Goal: Find specific page/section: Find specific page/section

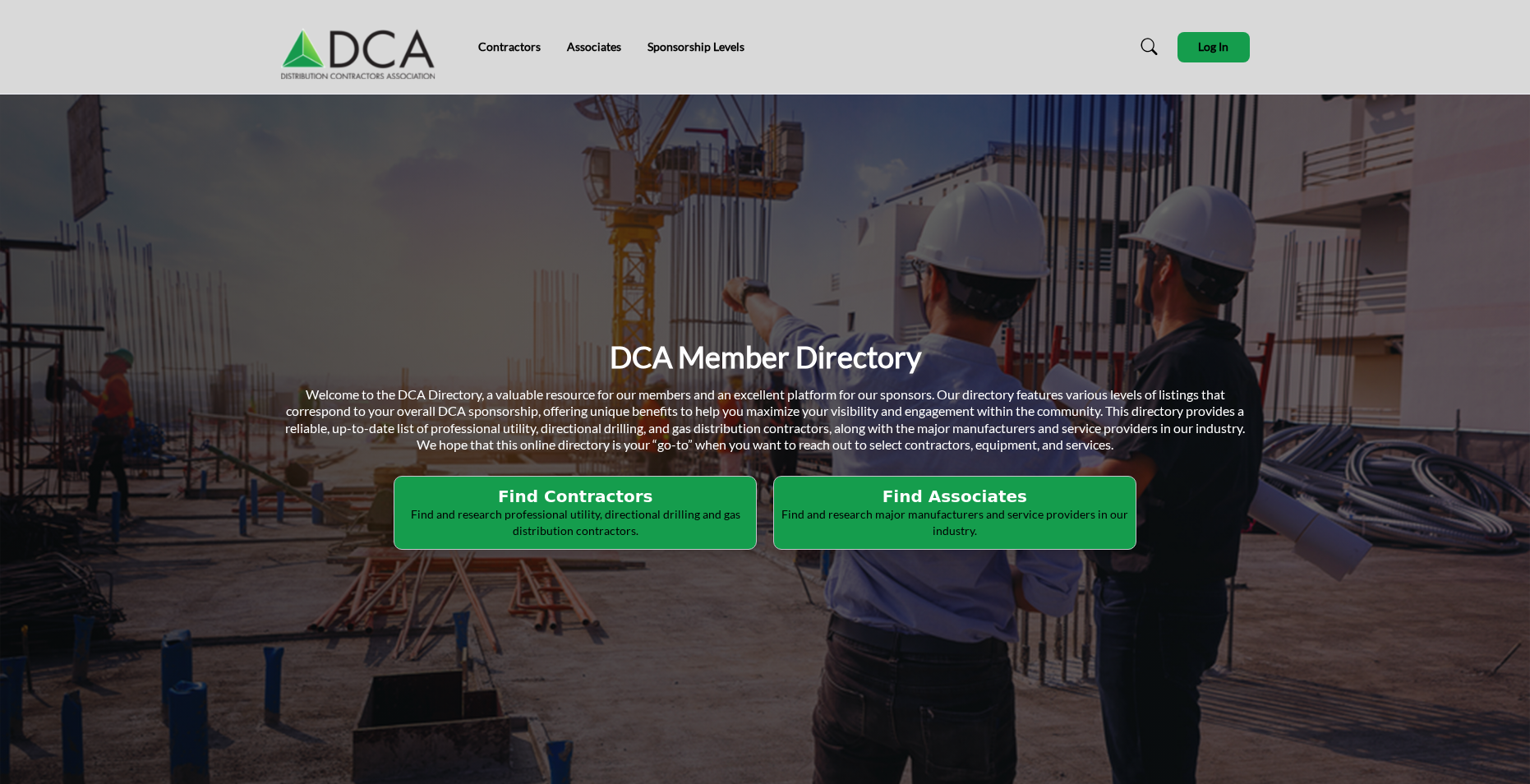
click at [645, 499] on h2 "Find Contractors" at bounding box center [575, 496] width 351 height 20
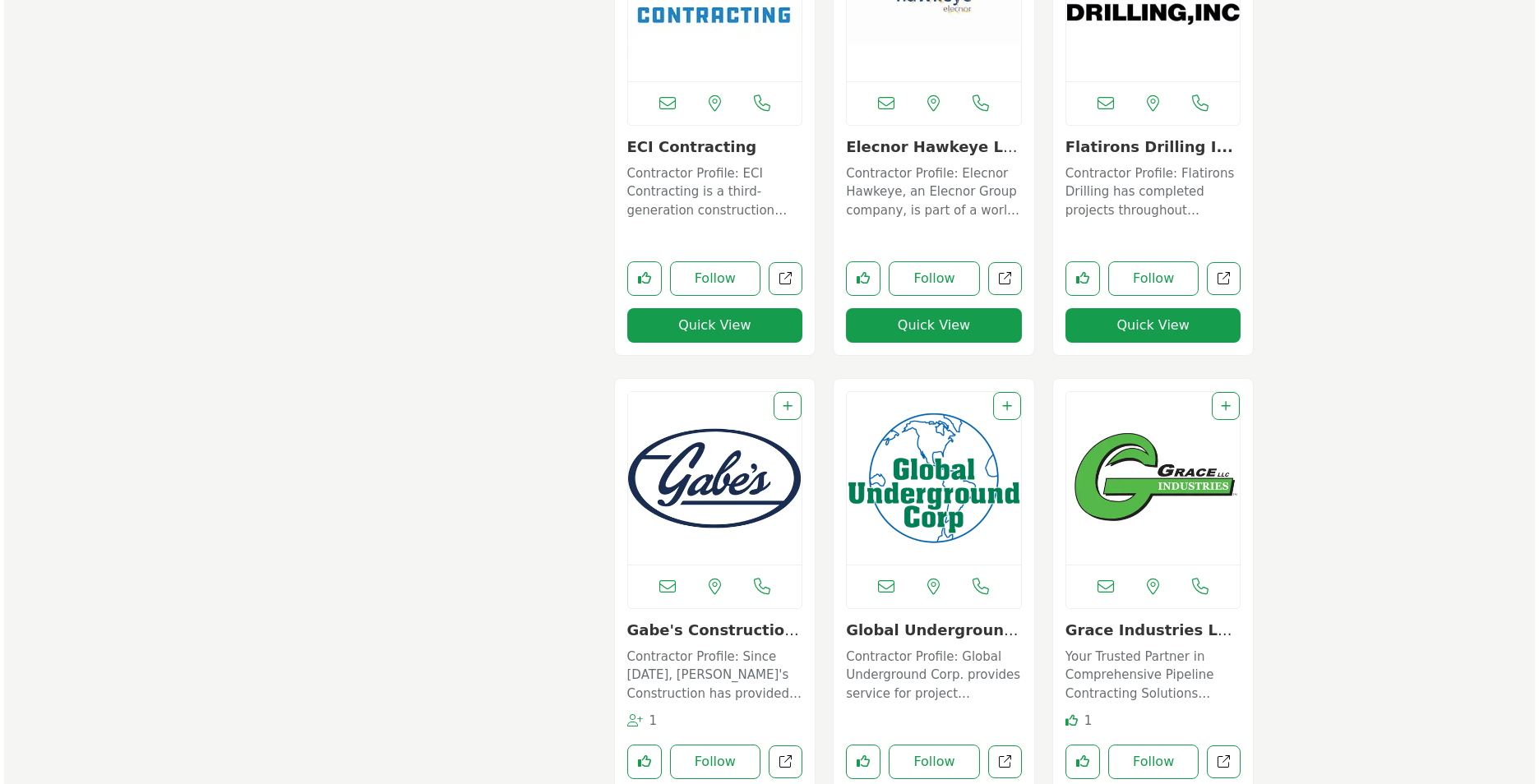
scroll to position [3123, 0]
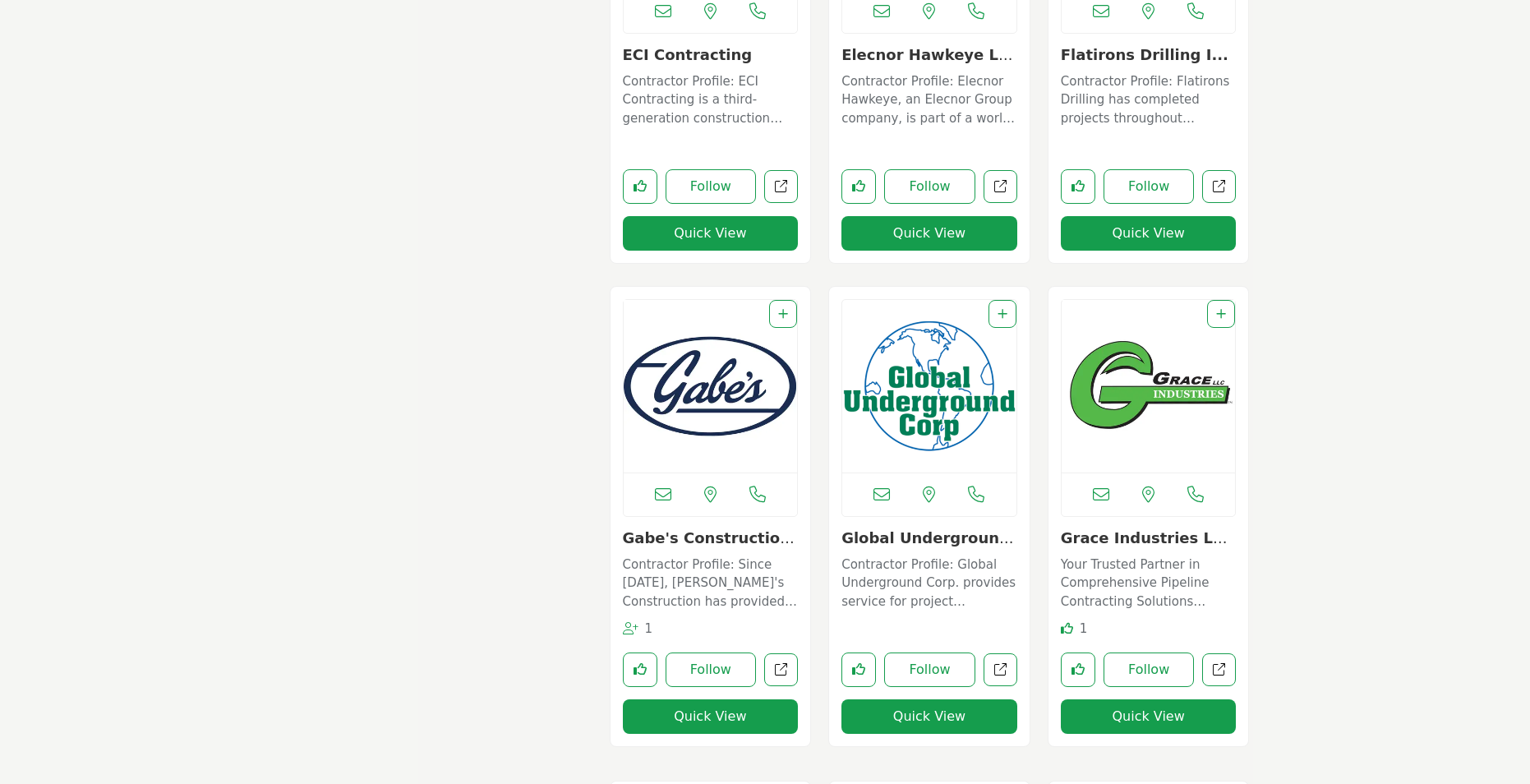
click at [714, 716] on button "Quick View" at bounding box center [711, 716] width 176 height 35
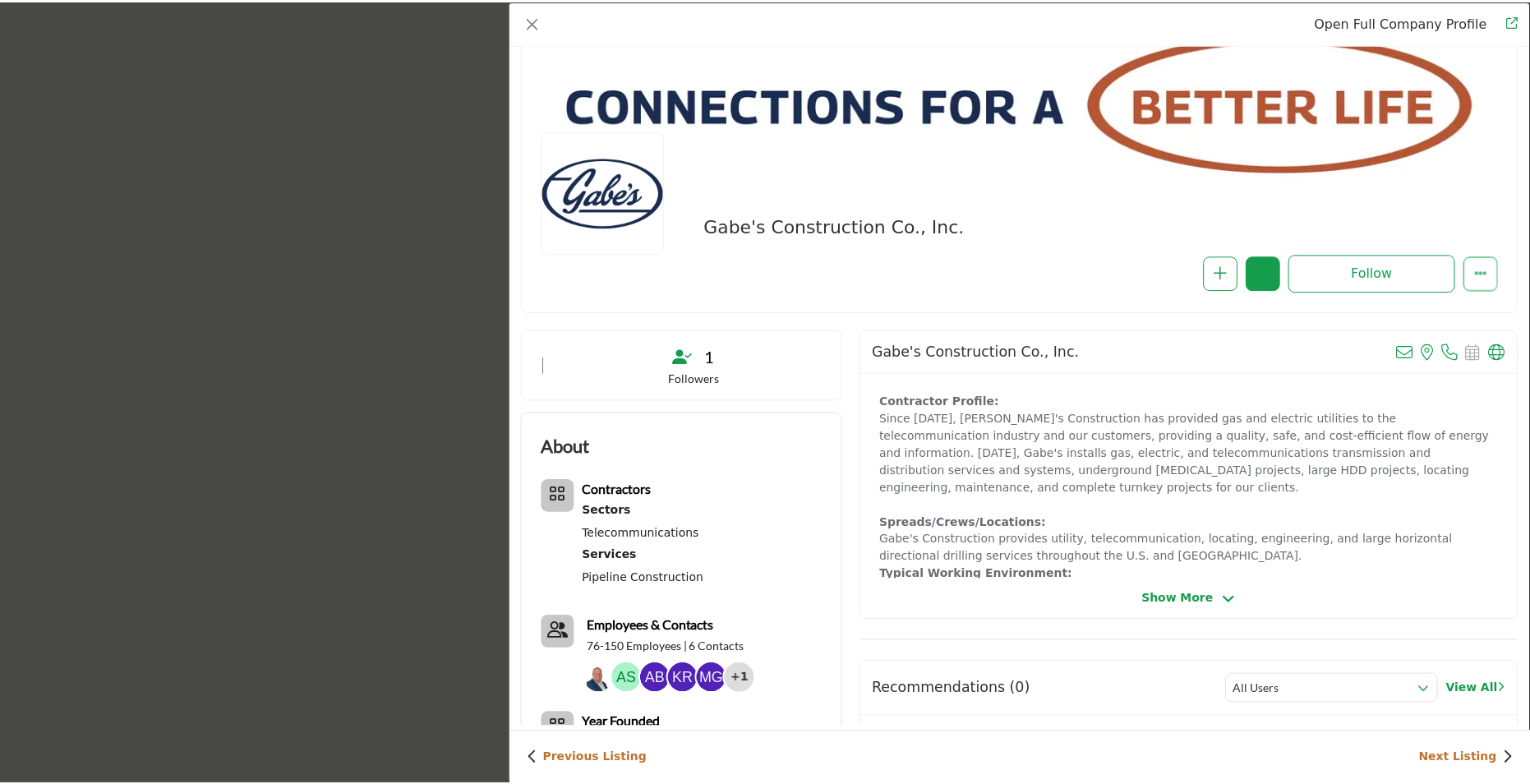
scroll to position [0, 0]
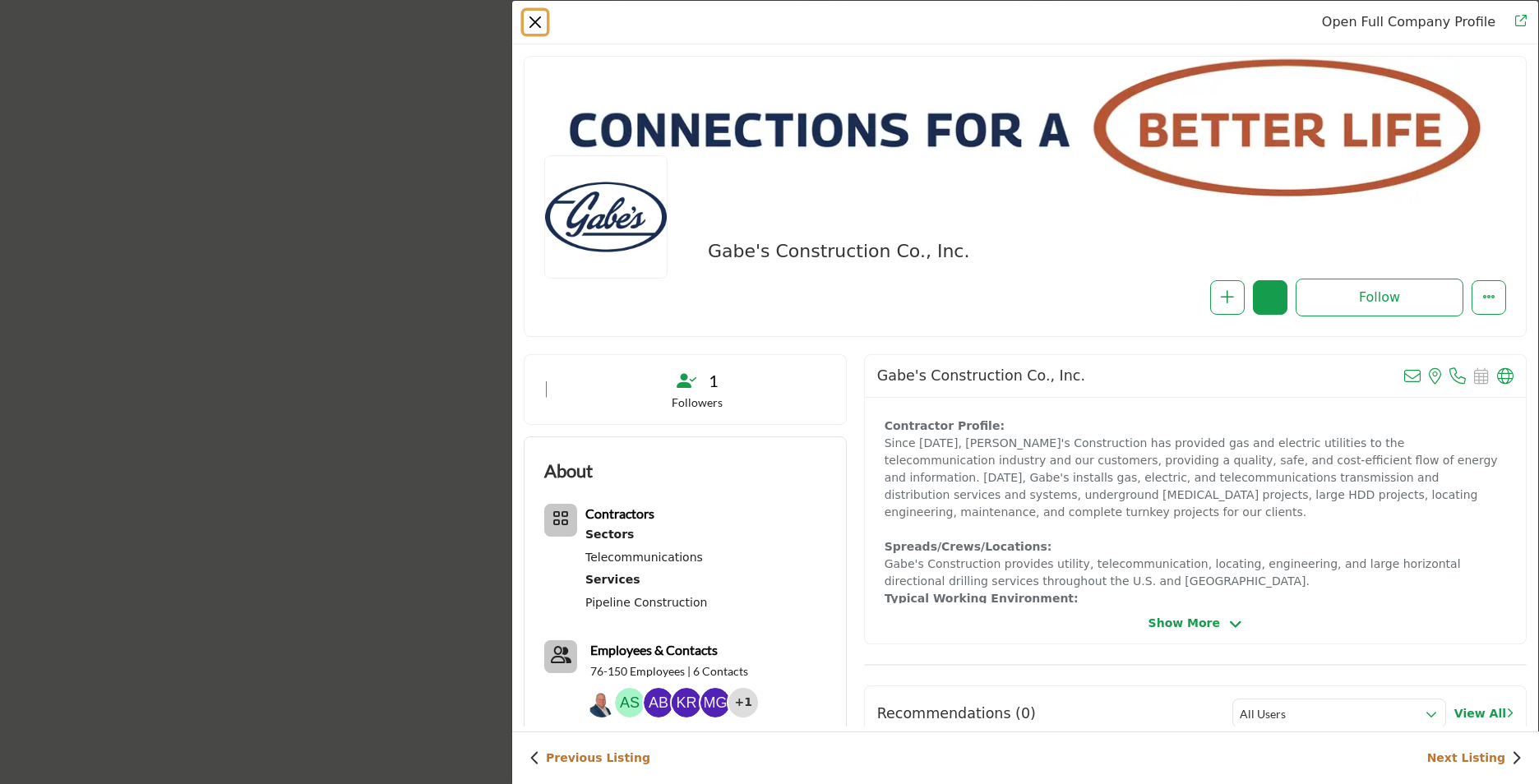
click at [536, 22] on button "Close" at bounding box center [535, 22] width 23 height 23
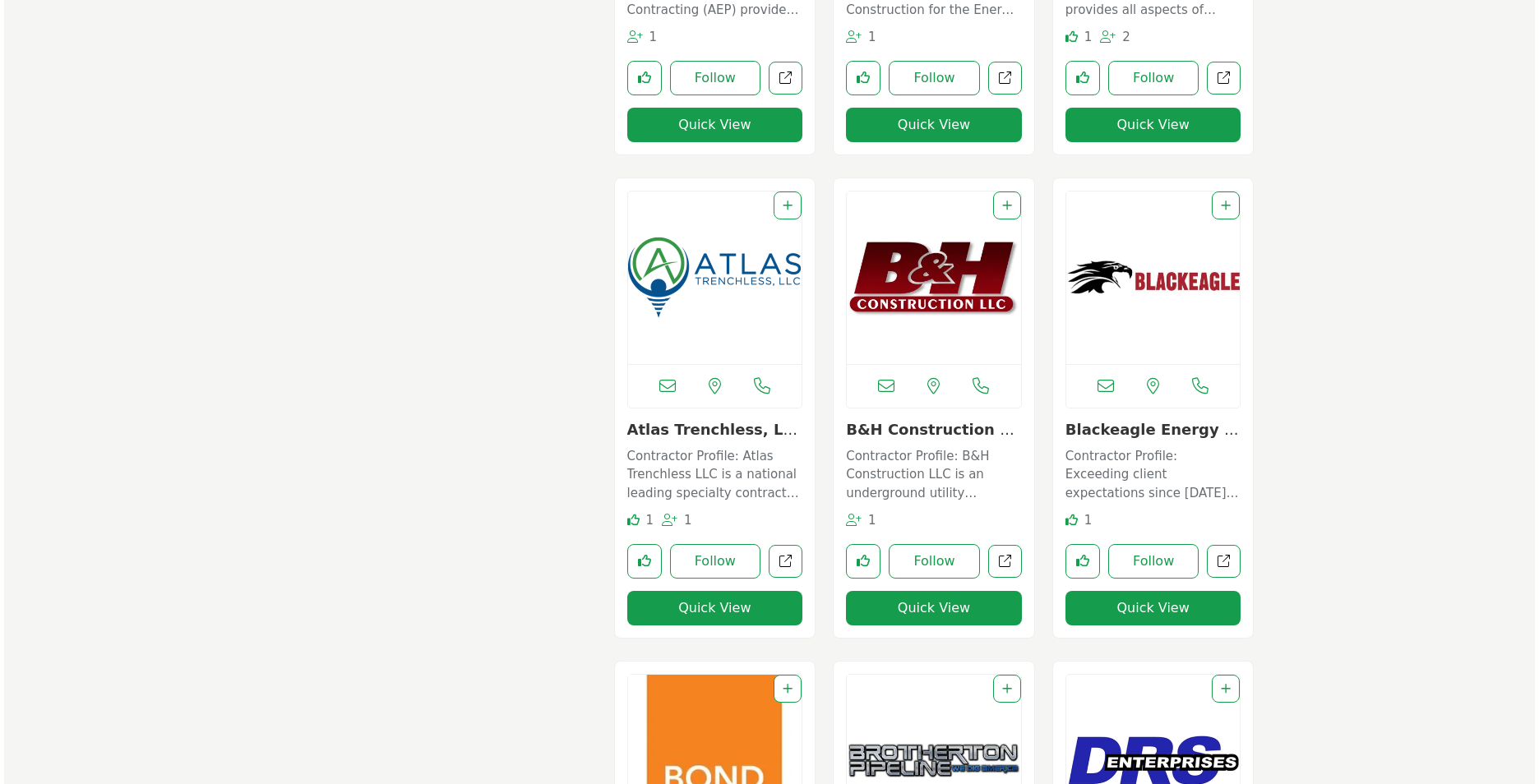
scroll to position [904, 0]
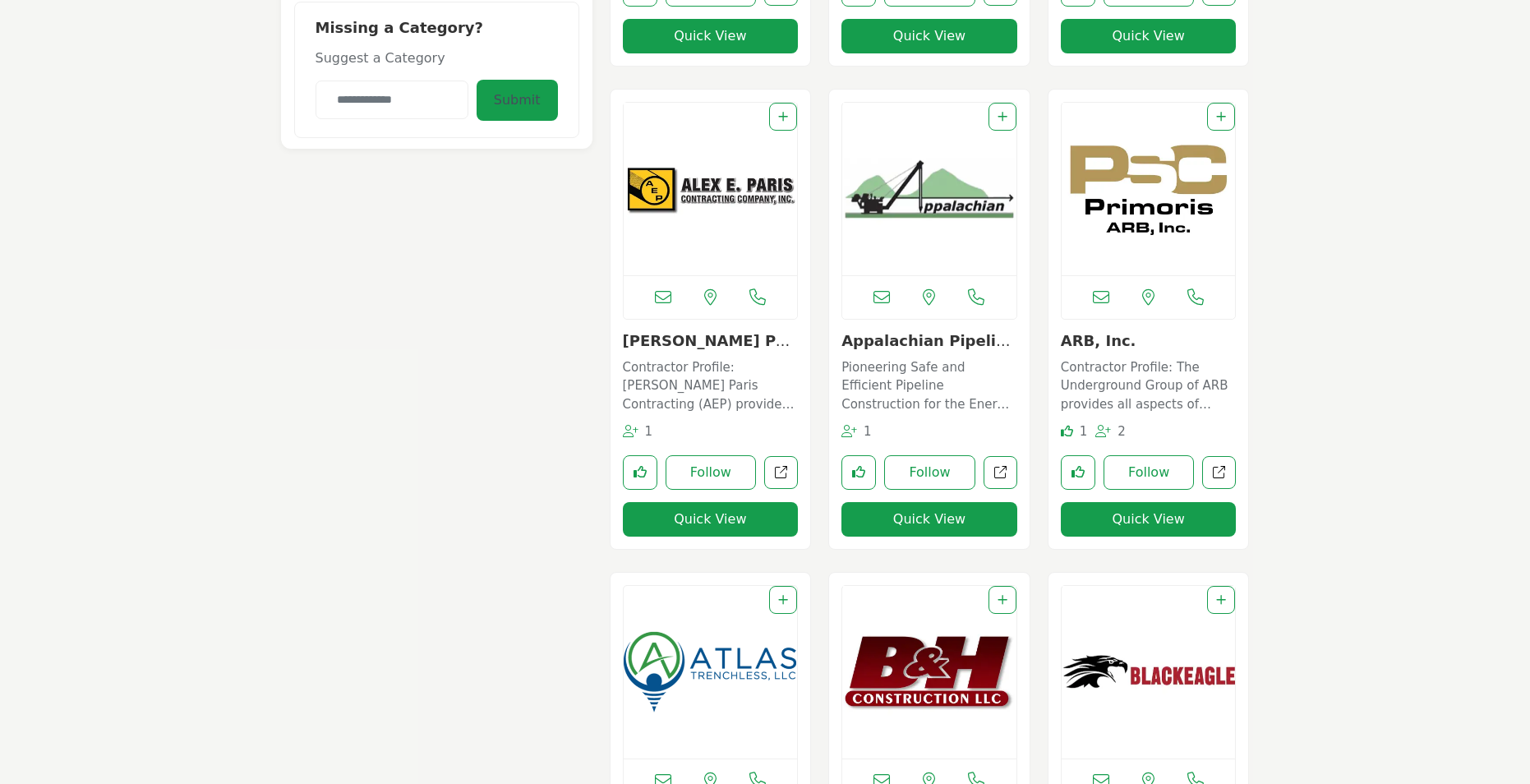
click at [1144, 520] on button "Quick View" at bounding box center [1149, 519] width 176 height 35
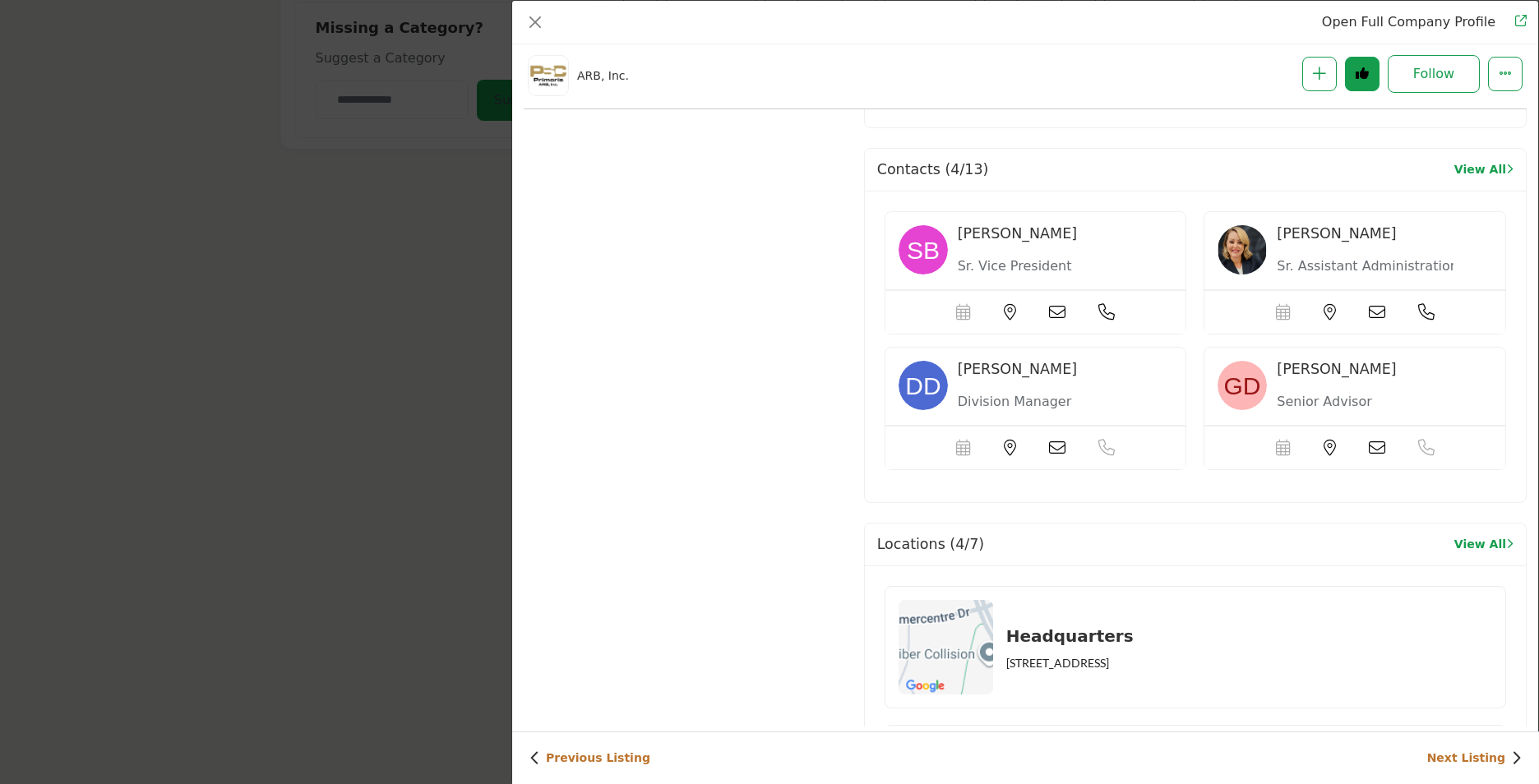
scroll to position [1052, 0]
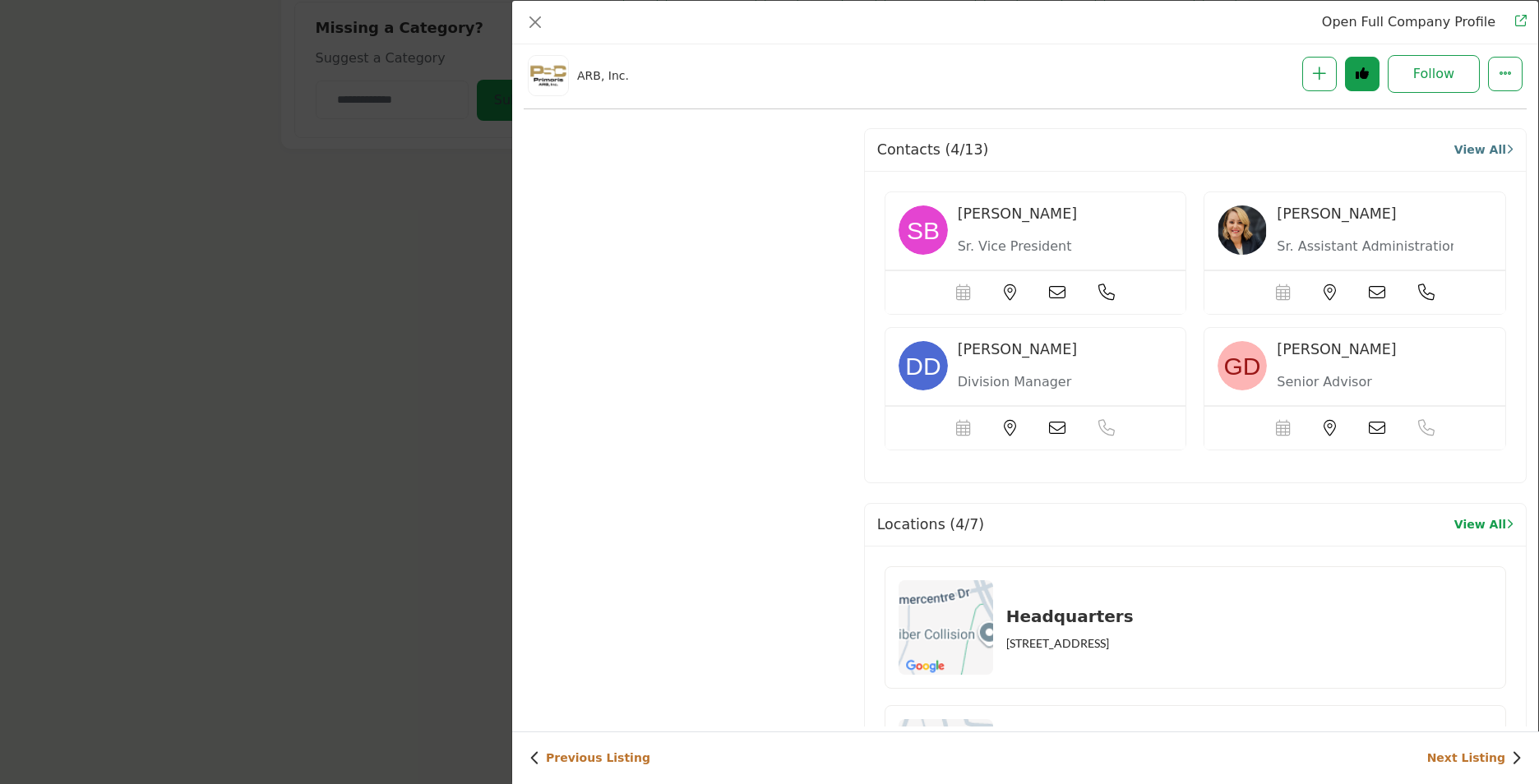
click at [1470, 144] on link "View All" at bounding box center [1484, 149] width 59 height 17
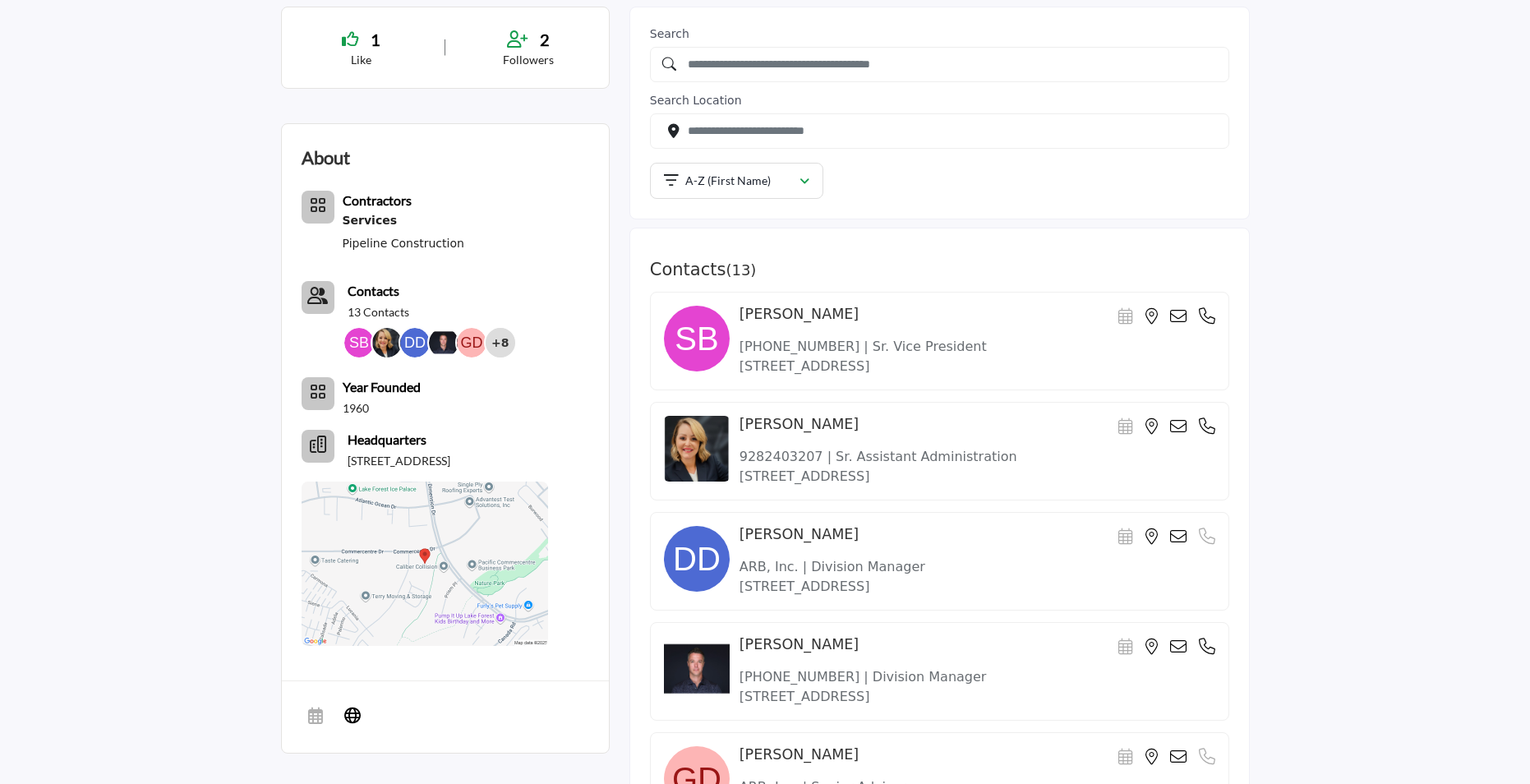
scroll to position [512, 0]
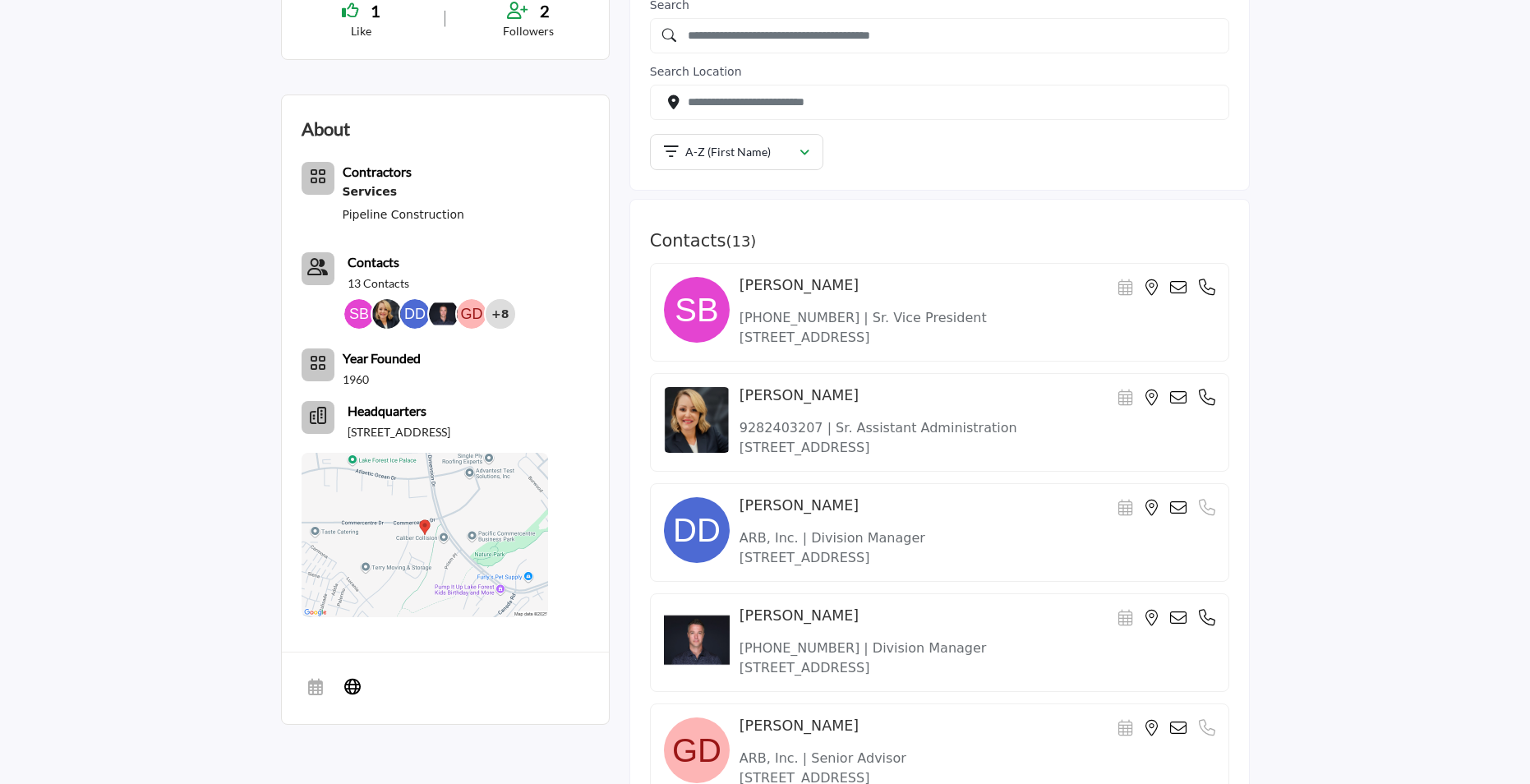
click at [712, 525] on img at bounding box center [697, 530] width 66 height 66
click at [1180, 512] on icon at bounding box center [1179, 508] width 16 height 16
